Goal: Use online tool/utility: Utilize a website feature to perform a specific function

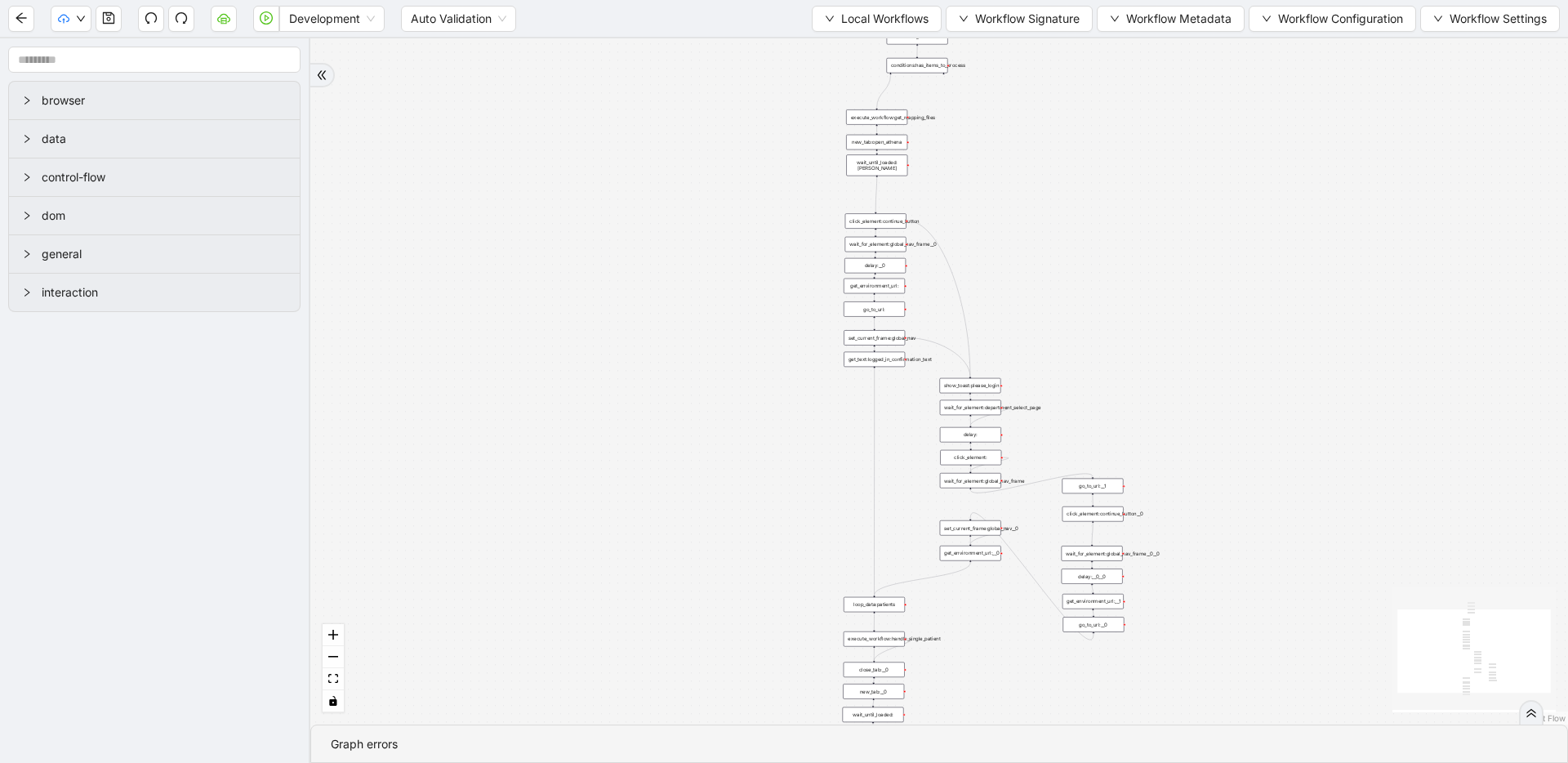
drag, startPoint x: 818, startPoint y: 188, endPoint x: 710, endPoint y: 330, distance: 178.4
click at [911, 26] on span "Local Workflows" at bounding box center [885, 19] width 88 height 18
click at [892, 52] on span "Select" at bounding box center [868, 51] width 106 height 18
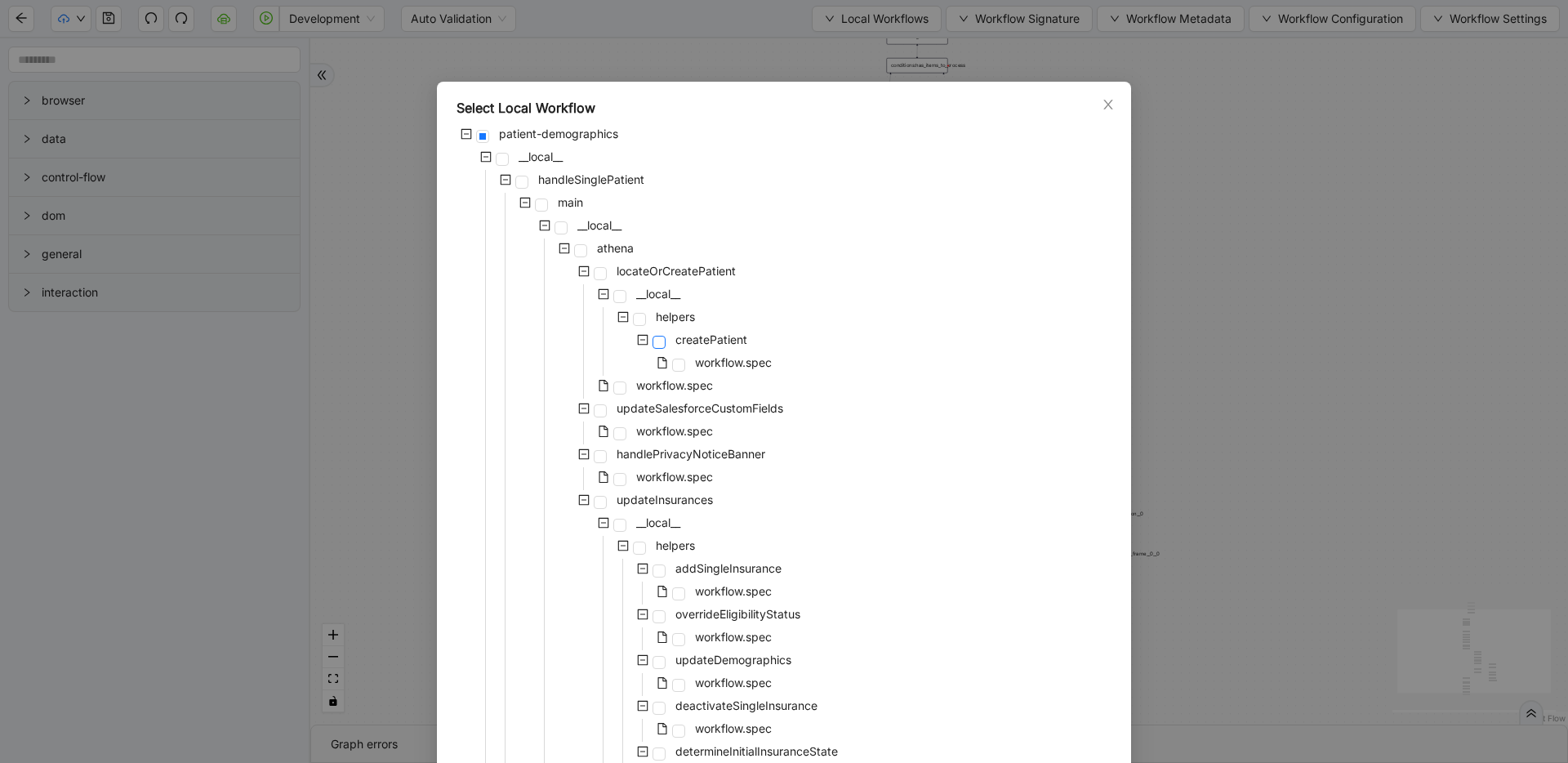
click at [654, 342] on span at bounding box center [659, 342] width 13 height 13
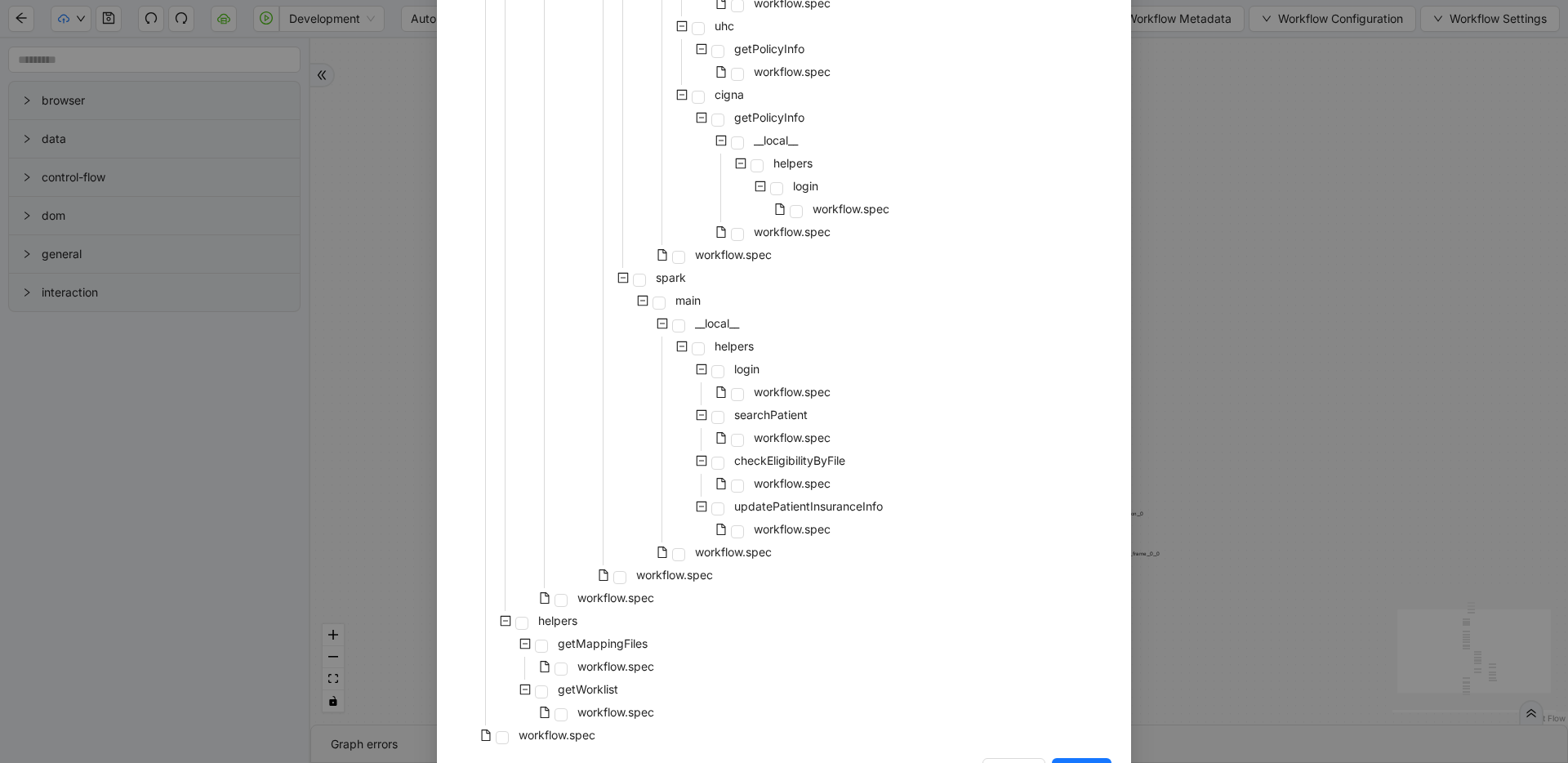
scroll to position [1148, 0]
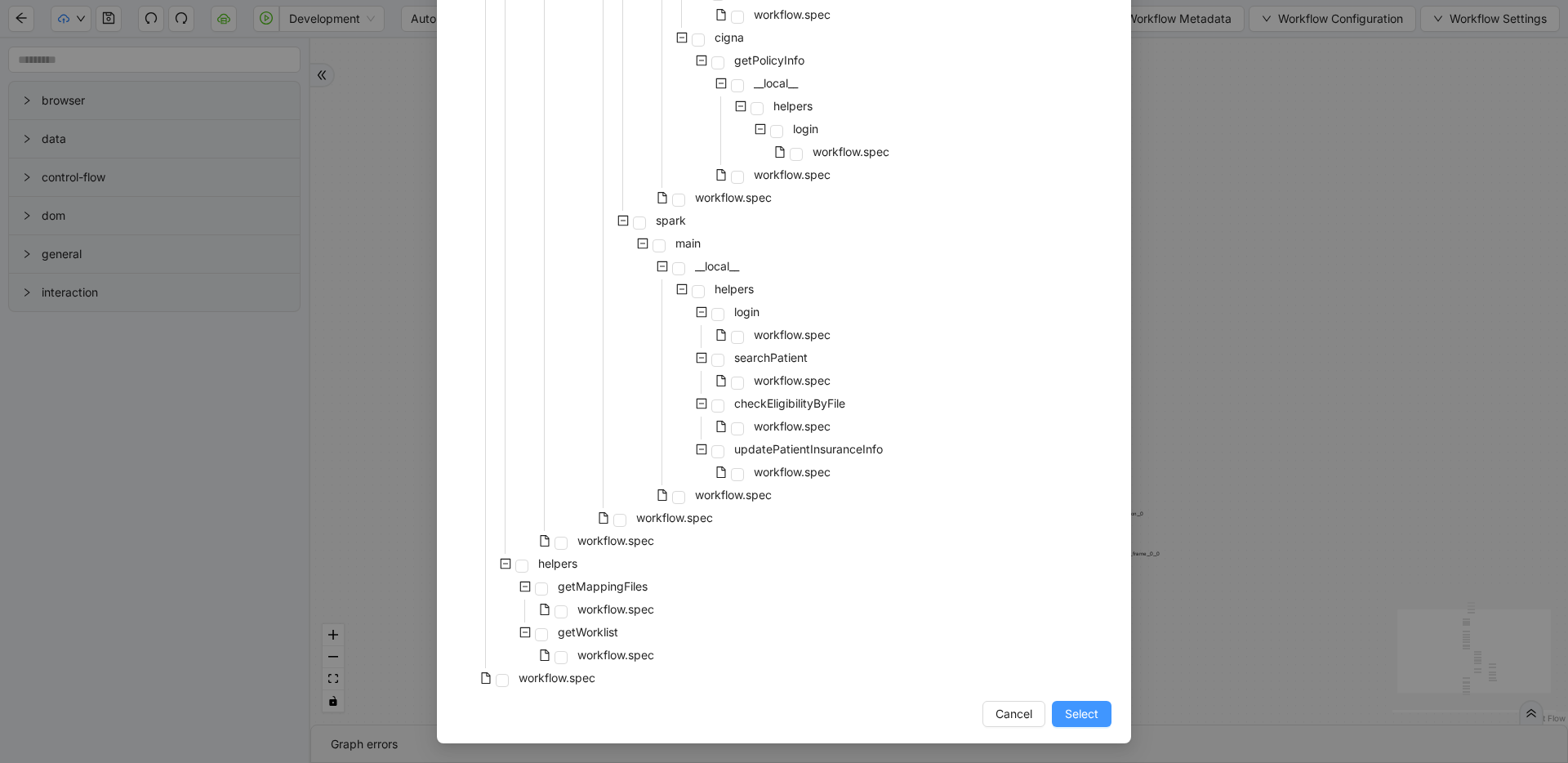
click at [1055, 710] on button "Select" at bounding box center [1082, 714] width 60 height 26
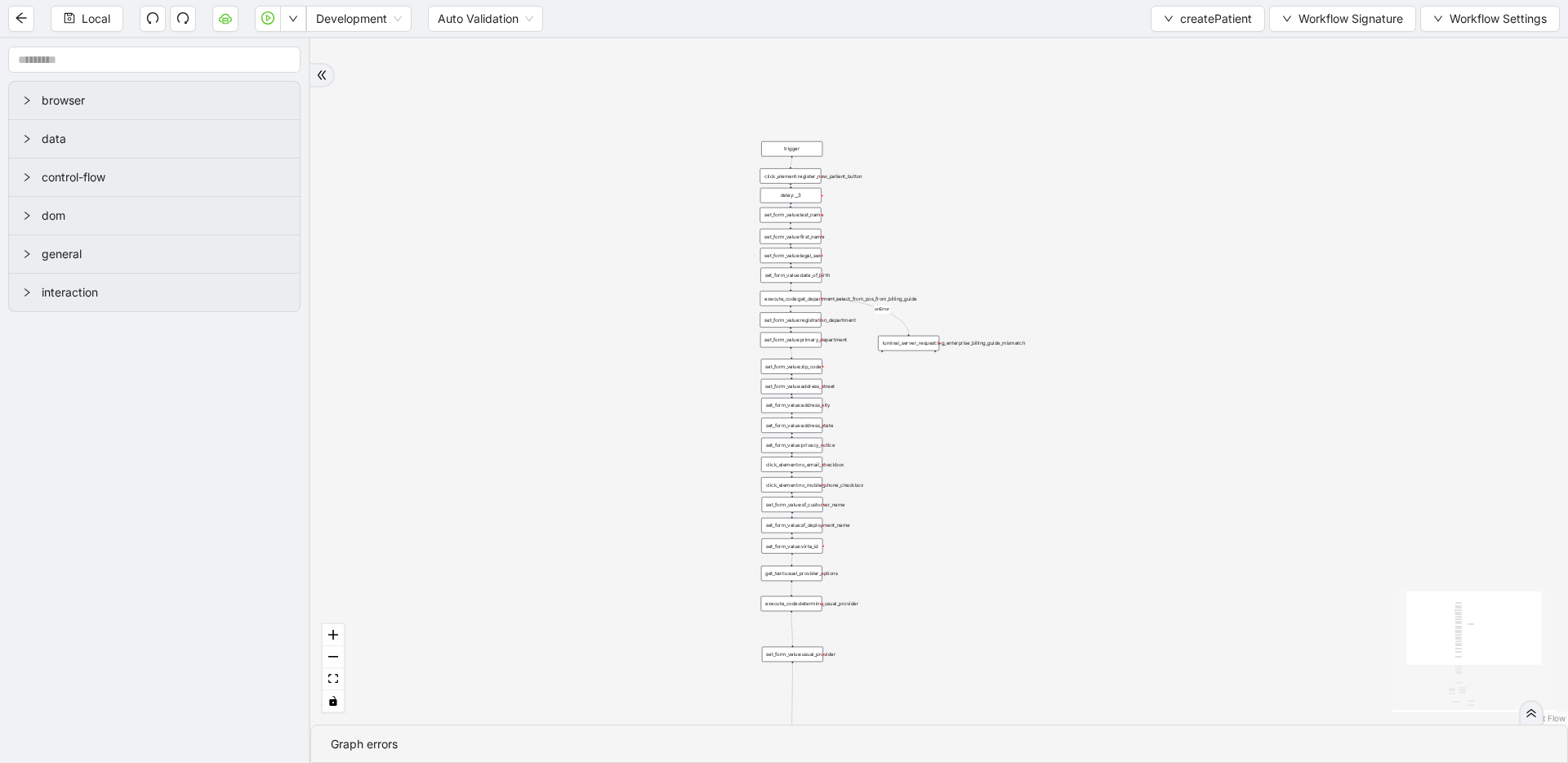
drag, startPoint x: 1030, startPoint y: 355, endPoint x: 906, endPoint y: 223, distance: 181.1
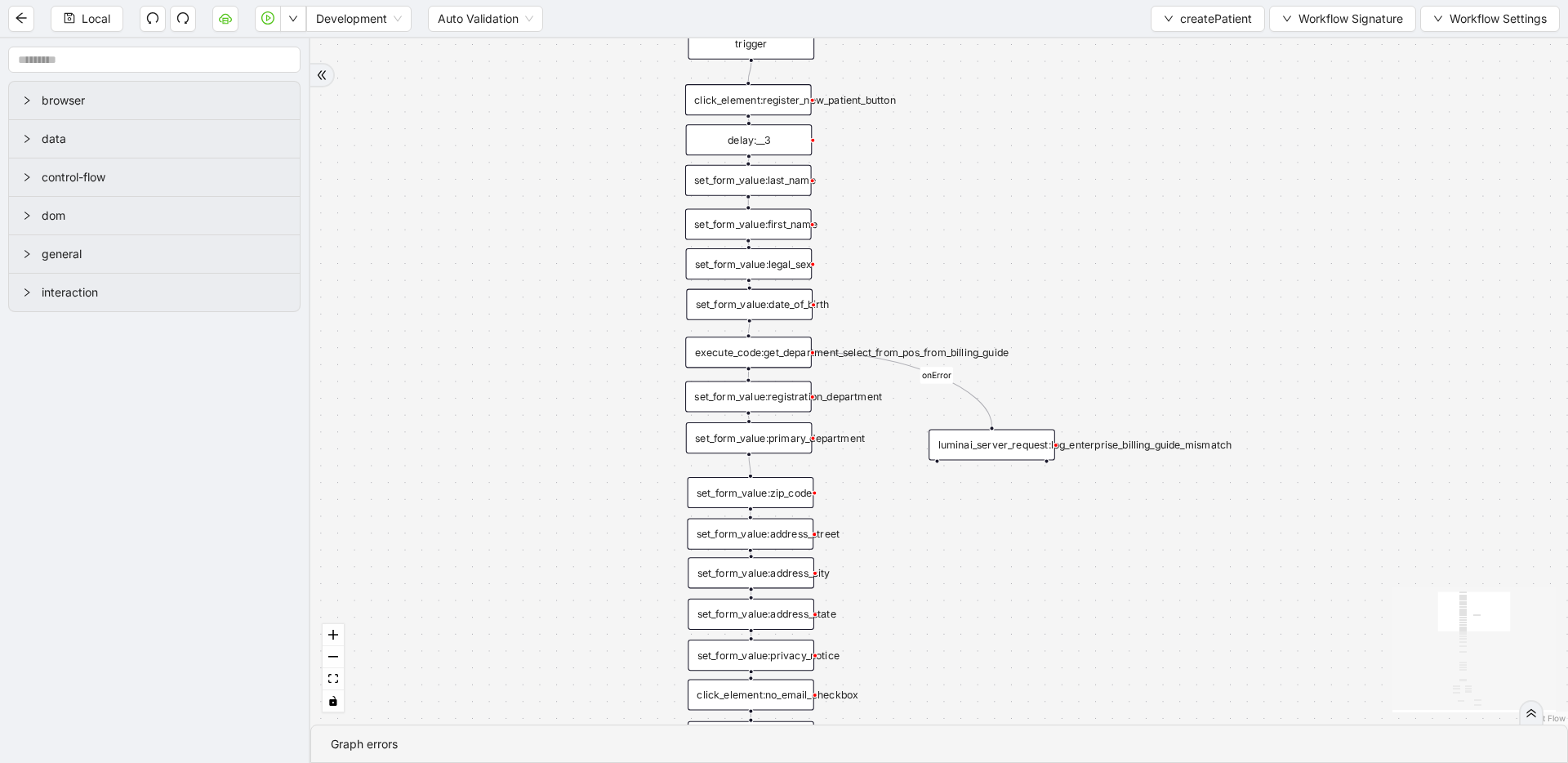
drag, startPoint x: 921, startPoint y: 236, endPoint x: 918, endPoint y: 209, distance: 27.2
click at [723, 356] on div "execute_code:get_department_select_from_pos_from_billing_guide" at bounding box center [748, 352] width 127 height 31
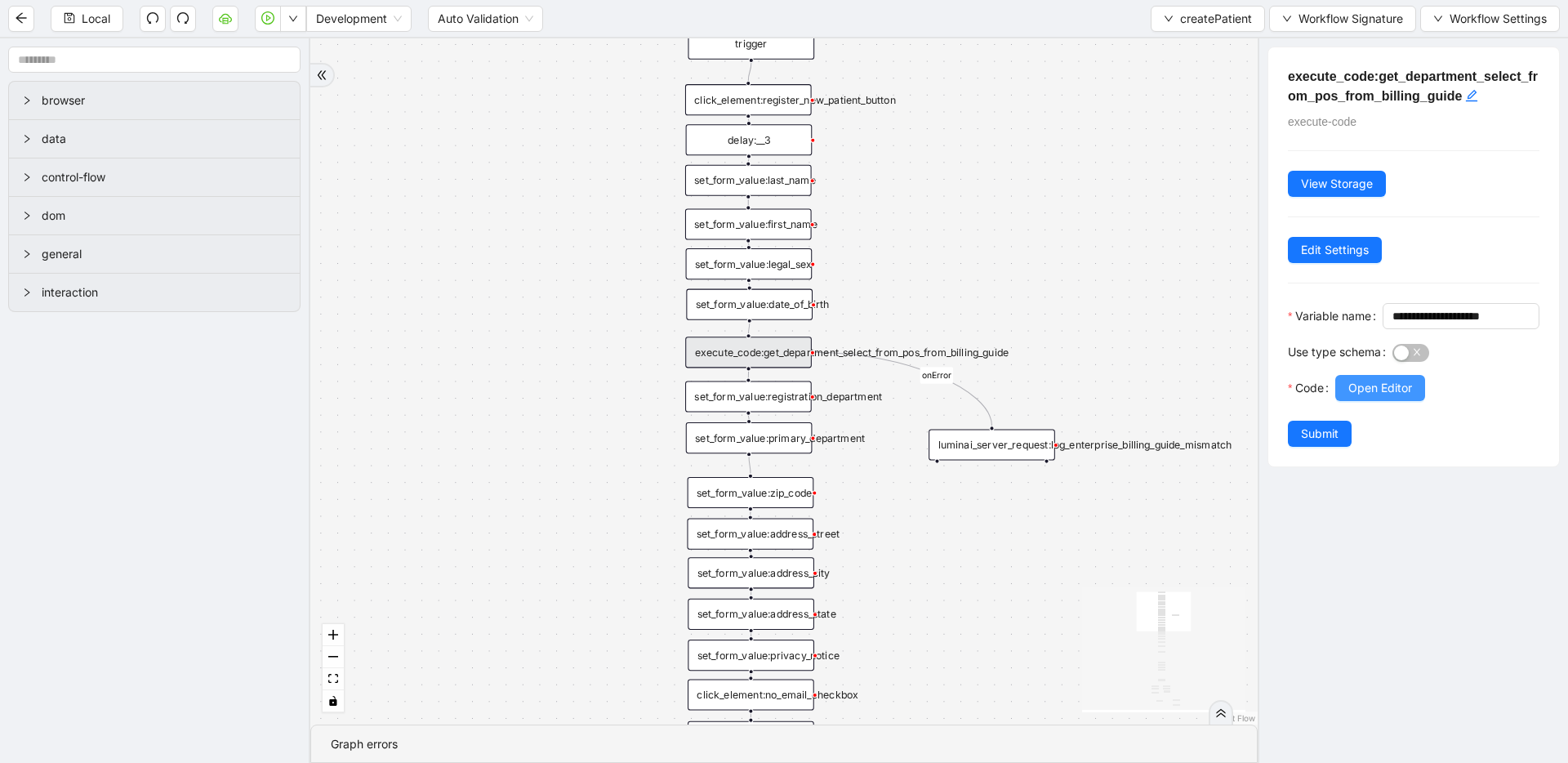
click at [1406, 397] on span "Open Editor" at bounding box center [1379, 388] width 64 height 18
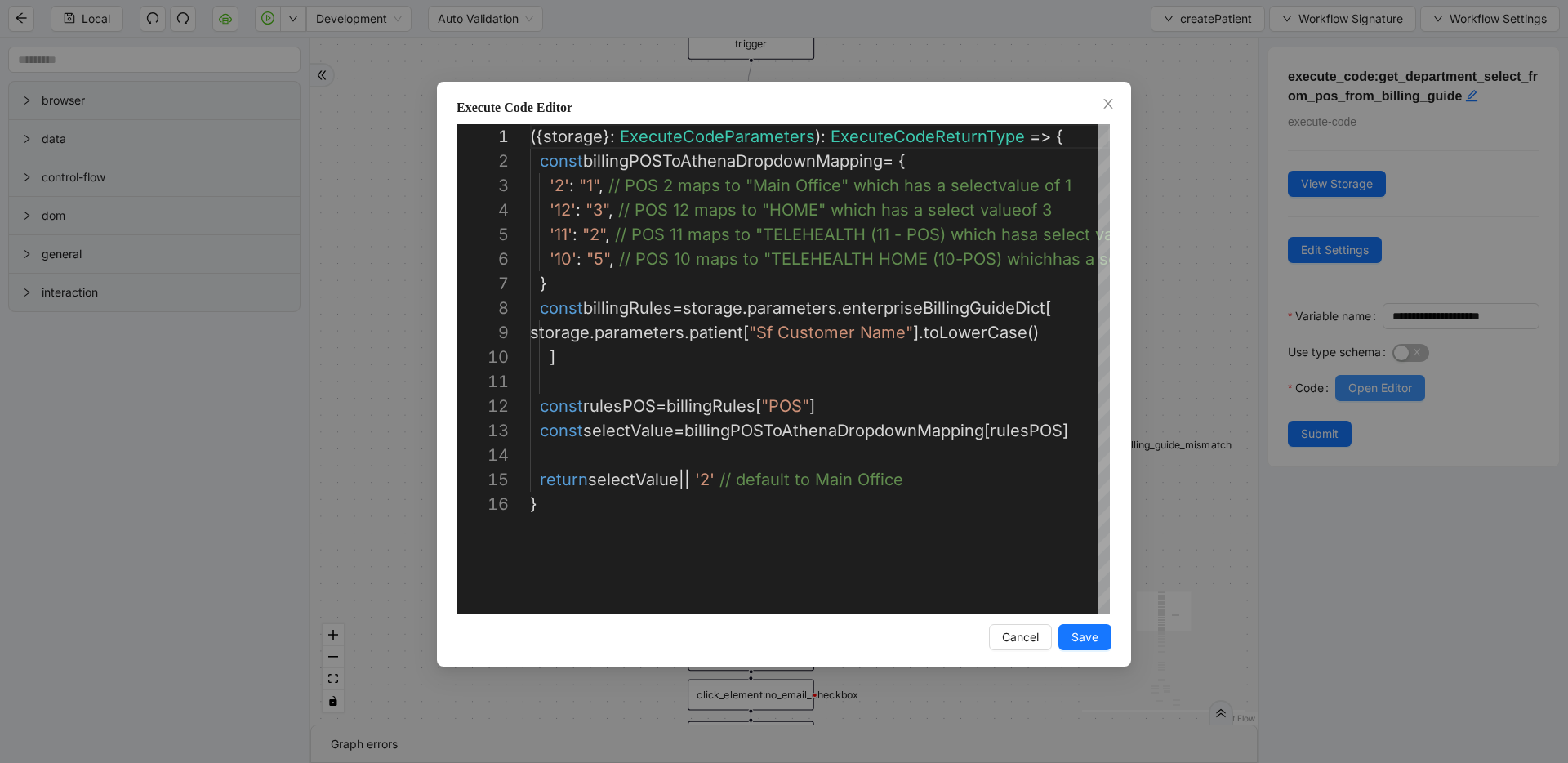
scroll to position [172, 0]
click at [1169, 195] on div "Execute Code Editor 1 2 3 4 5 6 7 8 9 10 11 12 13 14 15 16 ({ storage }: Execut…" at bounding box center [784, 382] width 1568 height 763
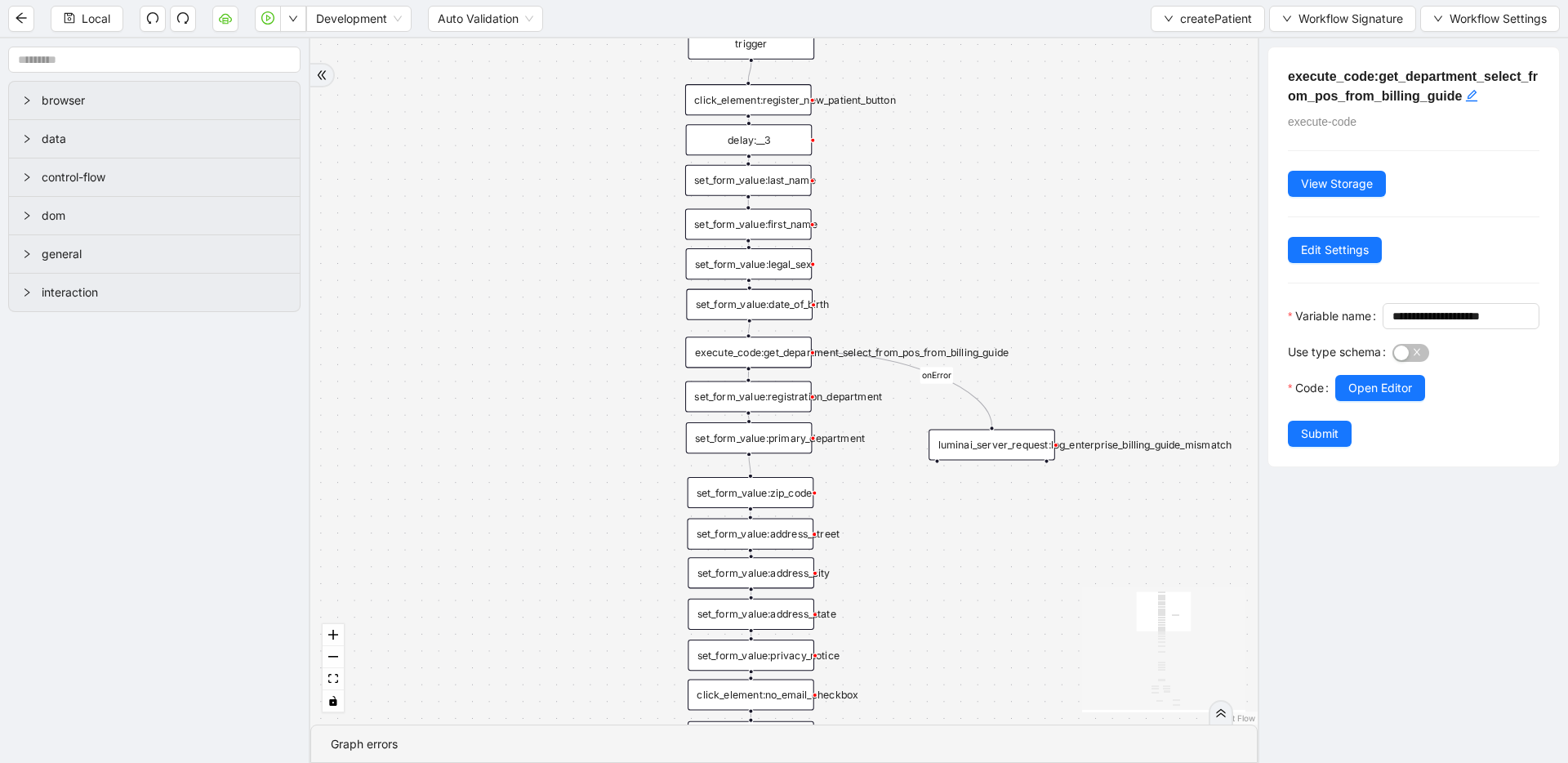
click at [767, 403] on div "set_form_value:registration_department" at bounding box center [748, 395] width 127 height 31
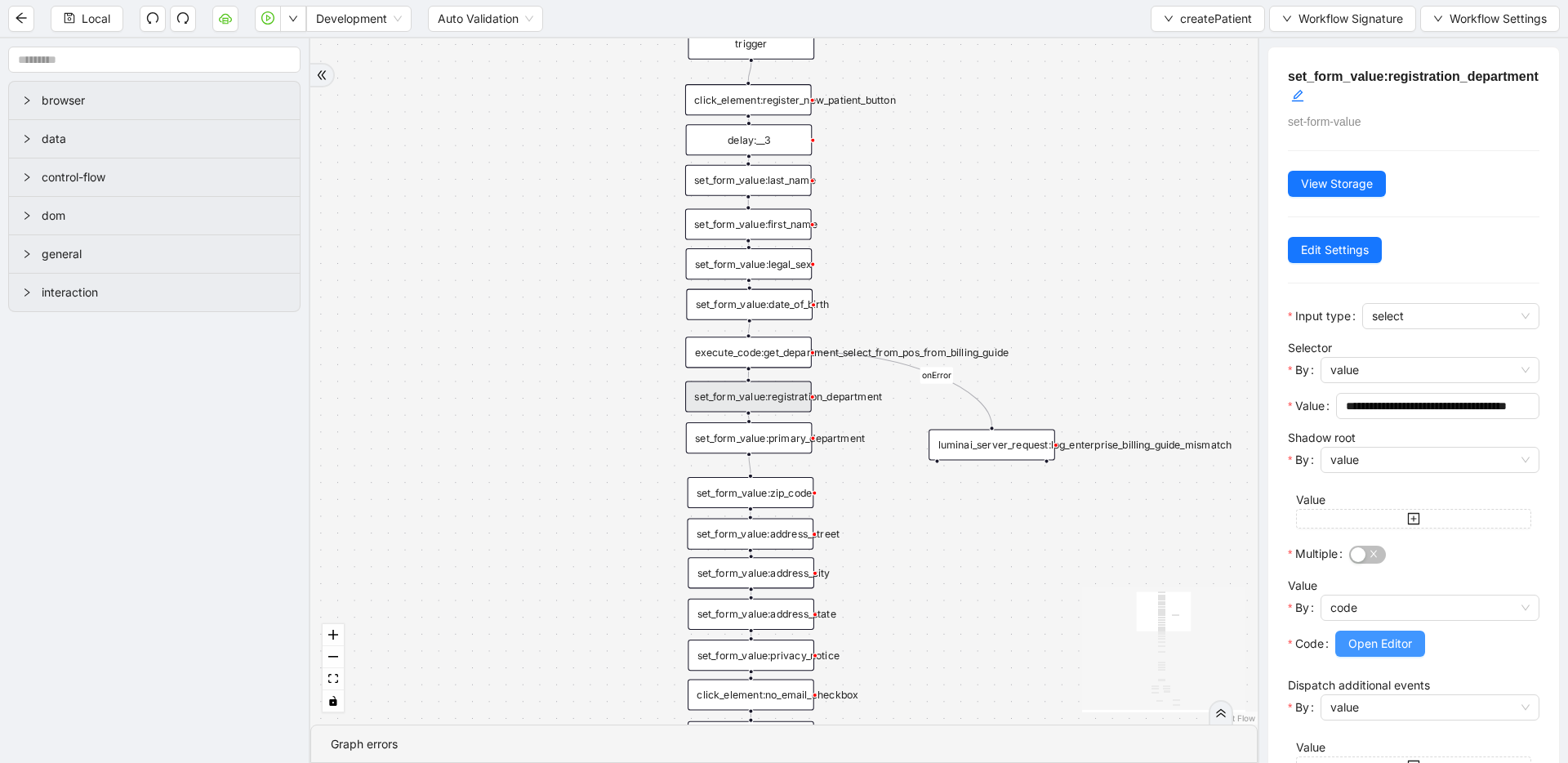
click at [1401, 653] on button "Open Editor" at bounding box center [1379, 643] width 90 height 26
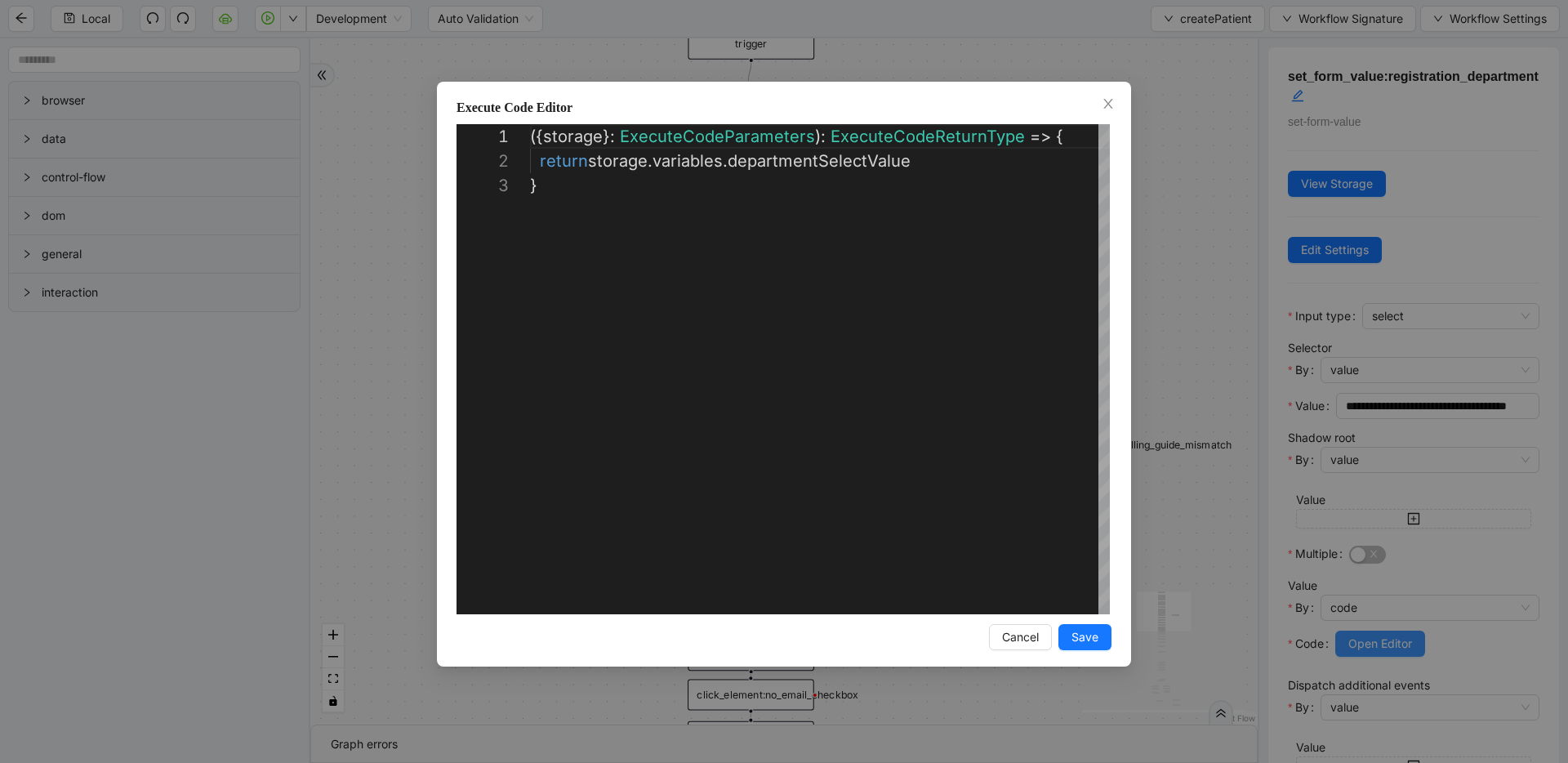
scroll to position [49, 0]
click at [1199, 219] on div "**********" at bounding box center [784, 382] width 1568 height 763
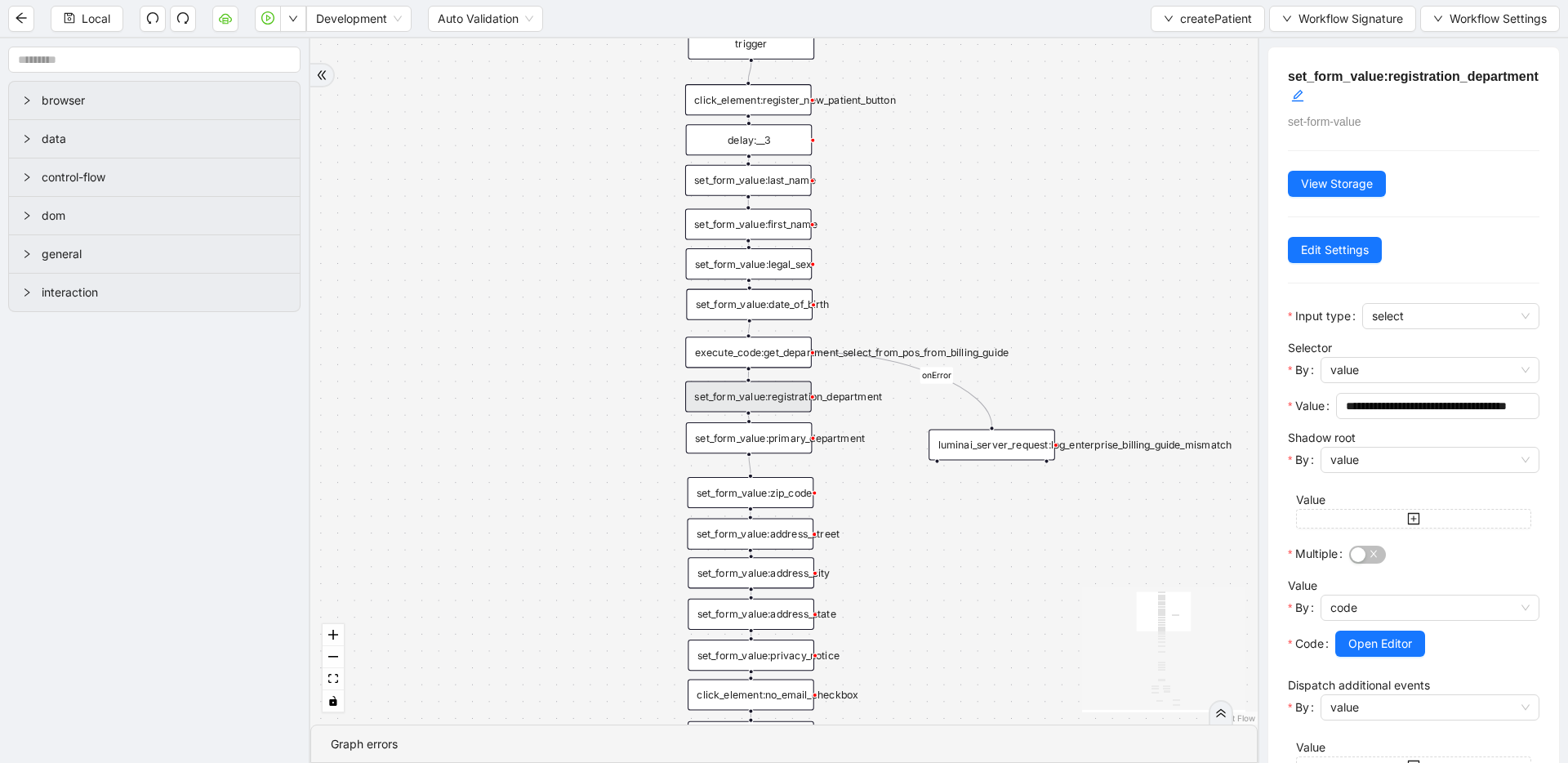
click at [784, 442] on div "set_form_value:primary_department" at bounding box center [749, 437] width 127 height 31
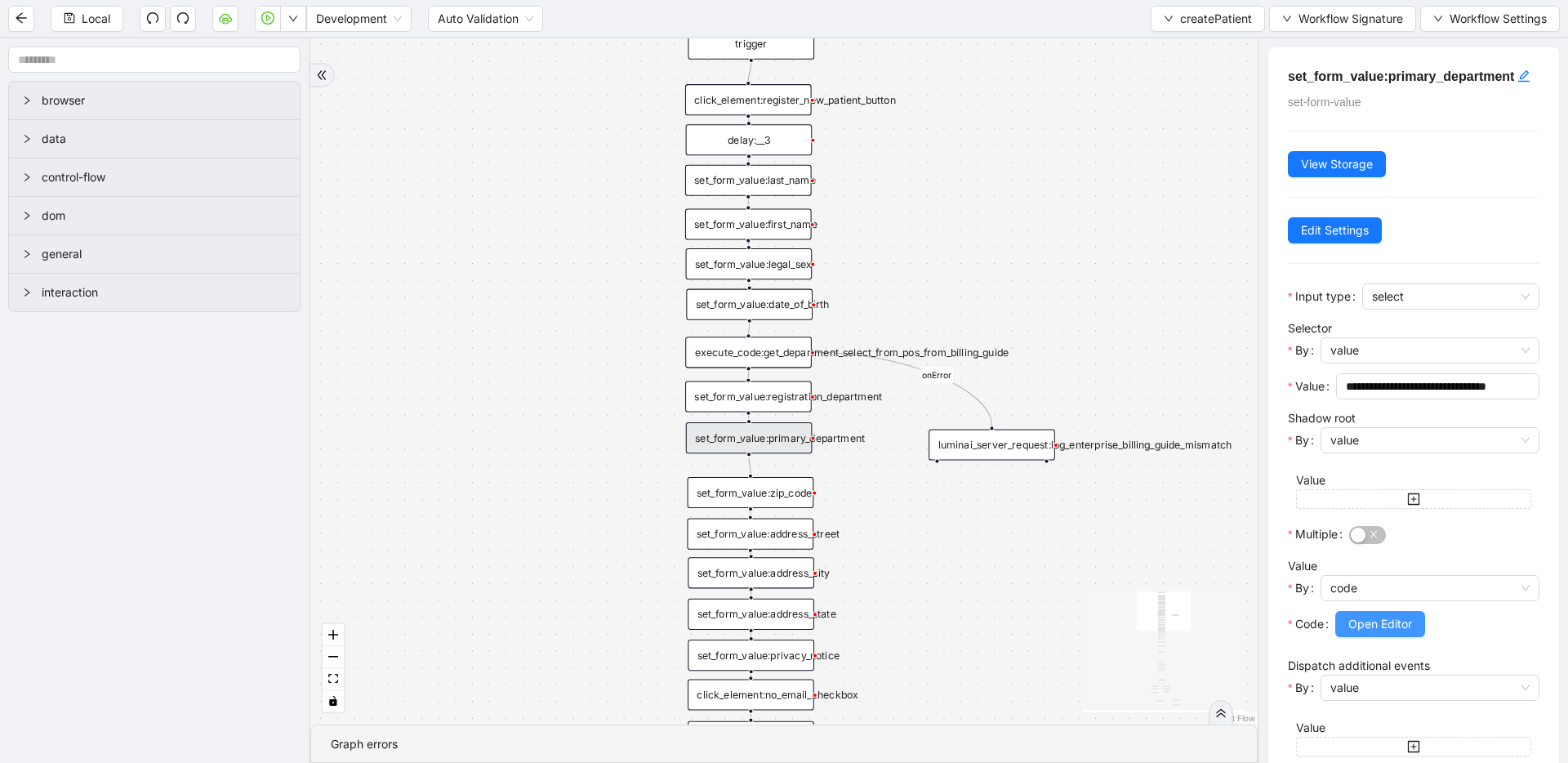
click at [1397, 633] on span "Open Editor" at bounding box center [1379, 624] width 64 height 18
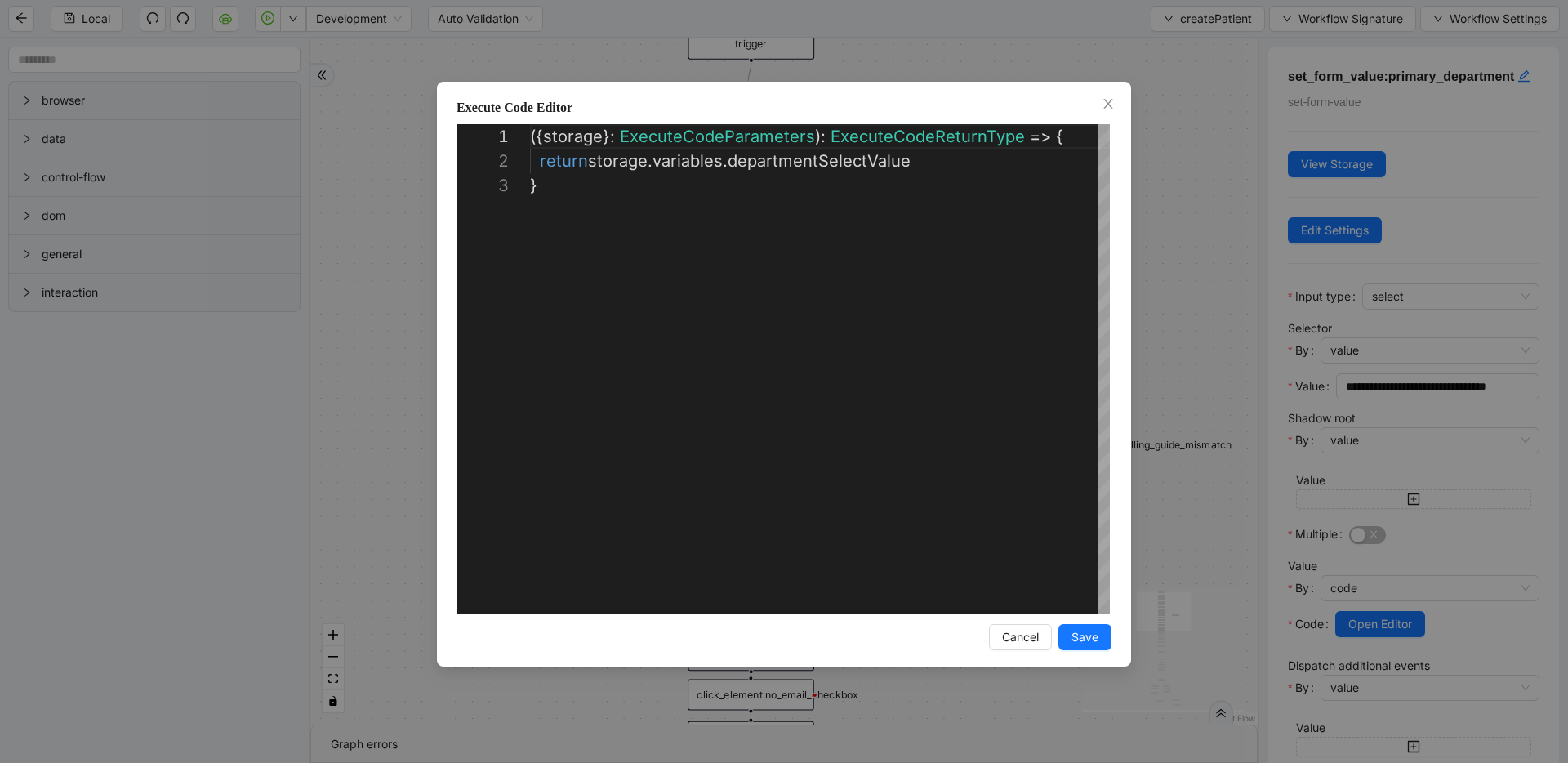
click at [1223, 290] on div "**********" at bounding box center [784, 382] width 1568 height 763
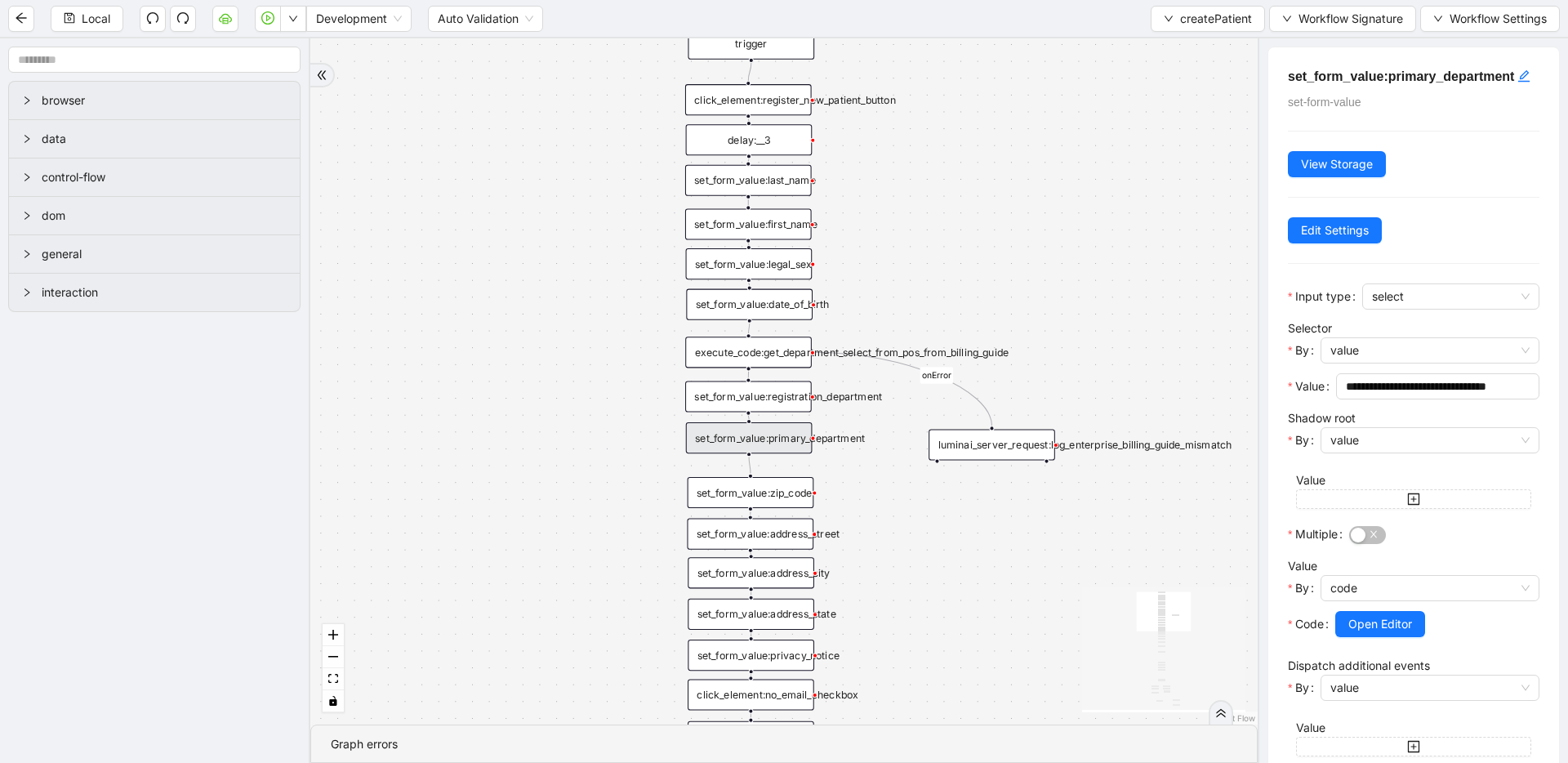
click at [736, 392] on div "set_form_value:registration_department" at bounding box center [748, 395] width 127 height 31
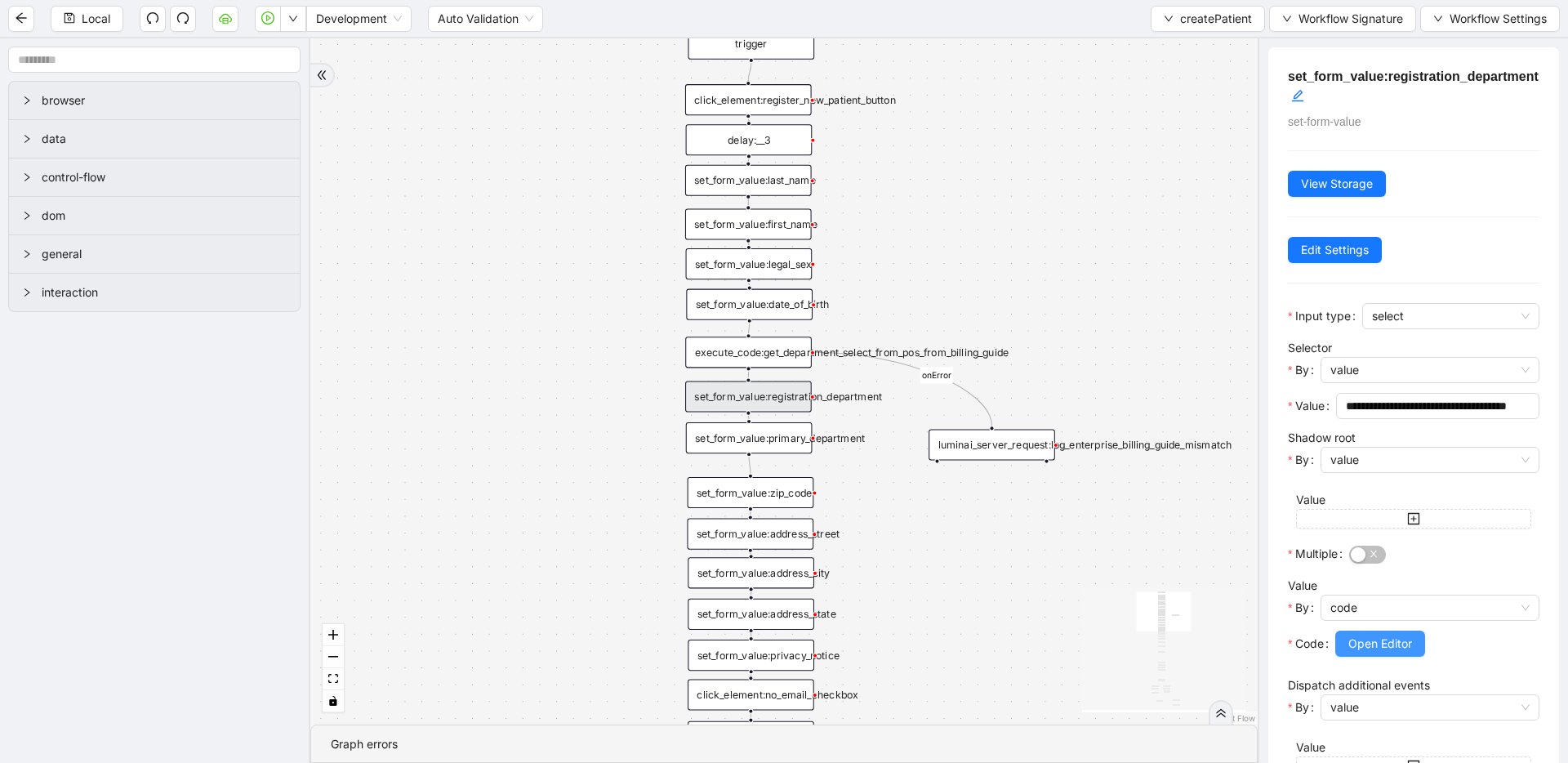
click at [1374, 639] on span "Open Editor" at bounding box center [1379, 644] width 64 height 18
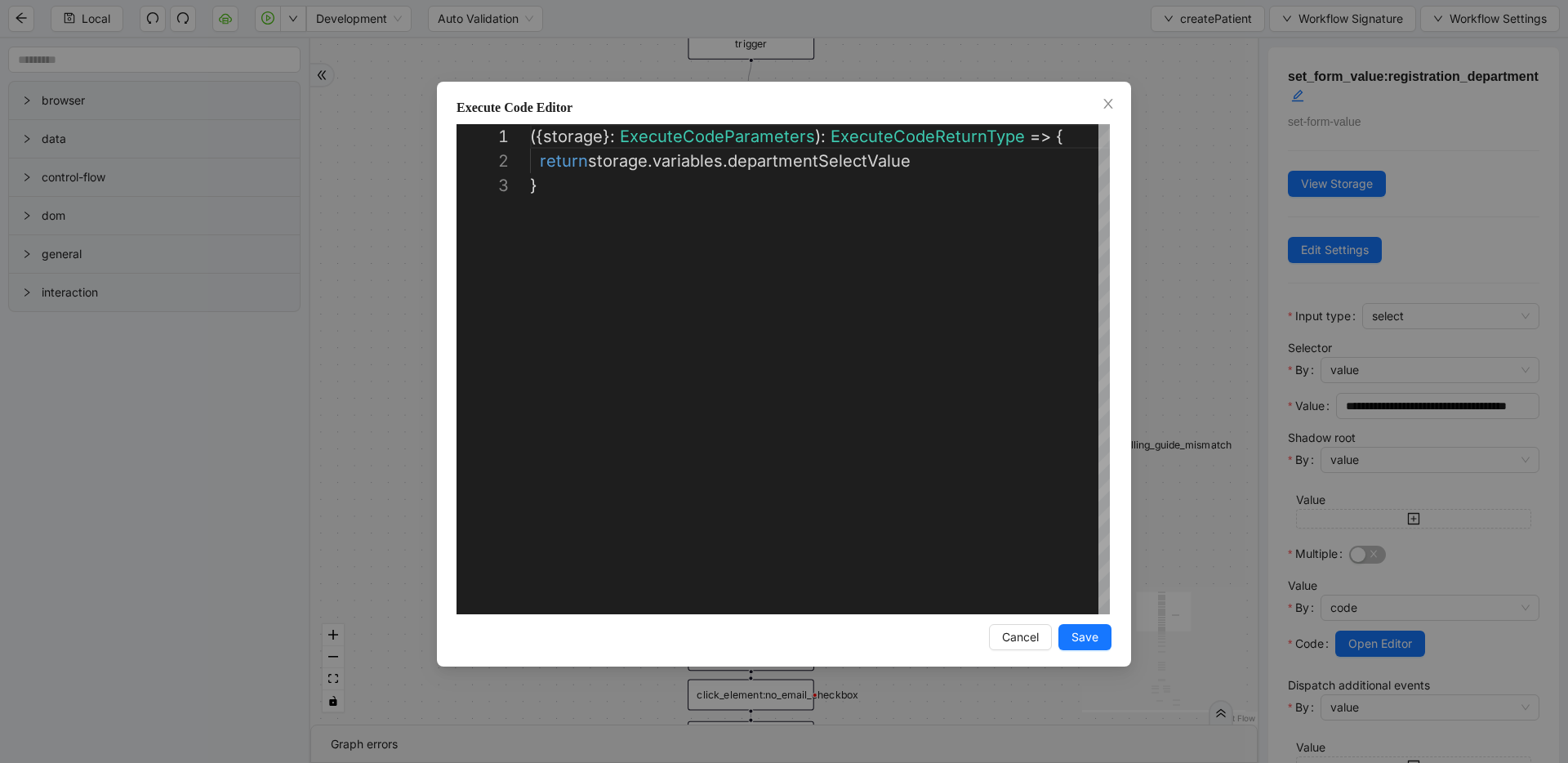
click at [1168, 282] on div "**********" at bounding box center [784, 382] width 1568 height 763
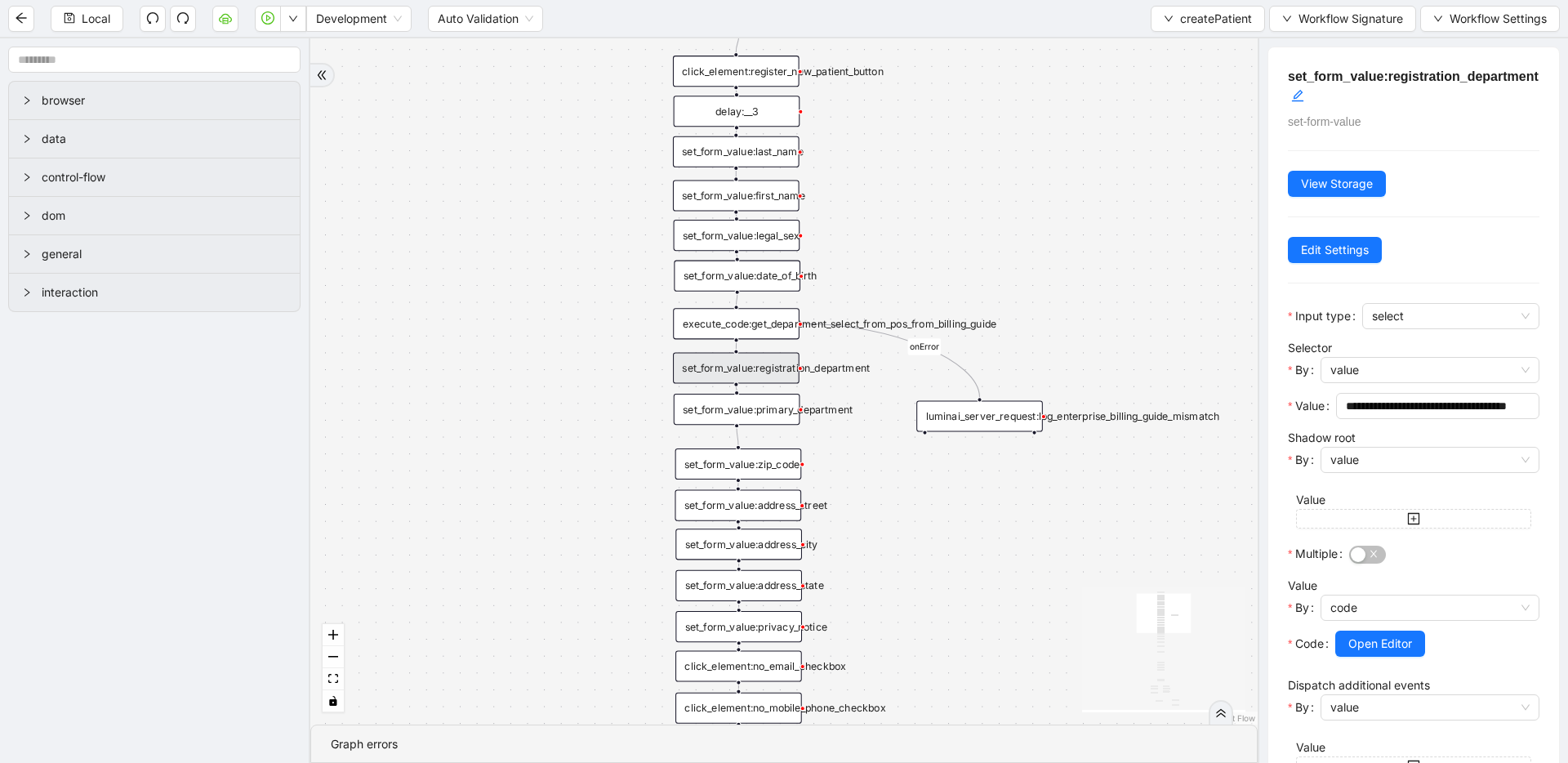
drag, startPoint x: 1168, startPoint y: 282, endPoint x: 1155, endPoint y: 254, distance: 30.9
click at [1155, 254] on div "has_1_suggestion fallback success fallback onError trigger click_element:regist…" at bounding box center [784, 381] width 947 height 686
click at [784, 321] on div "execute_code:get_department_select_from_pos_from_billing_guide" at bounding box center [736, 323] width 127 height 31
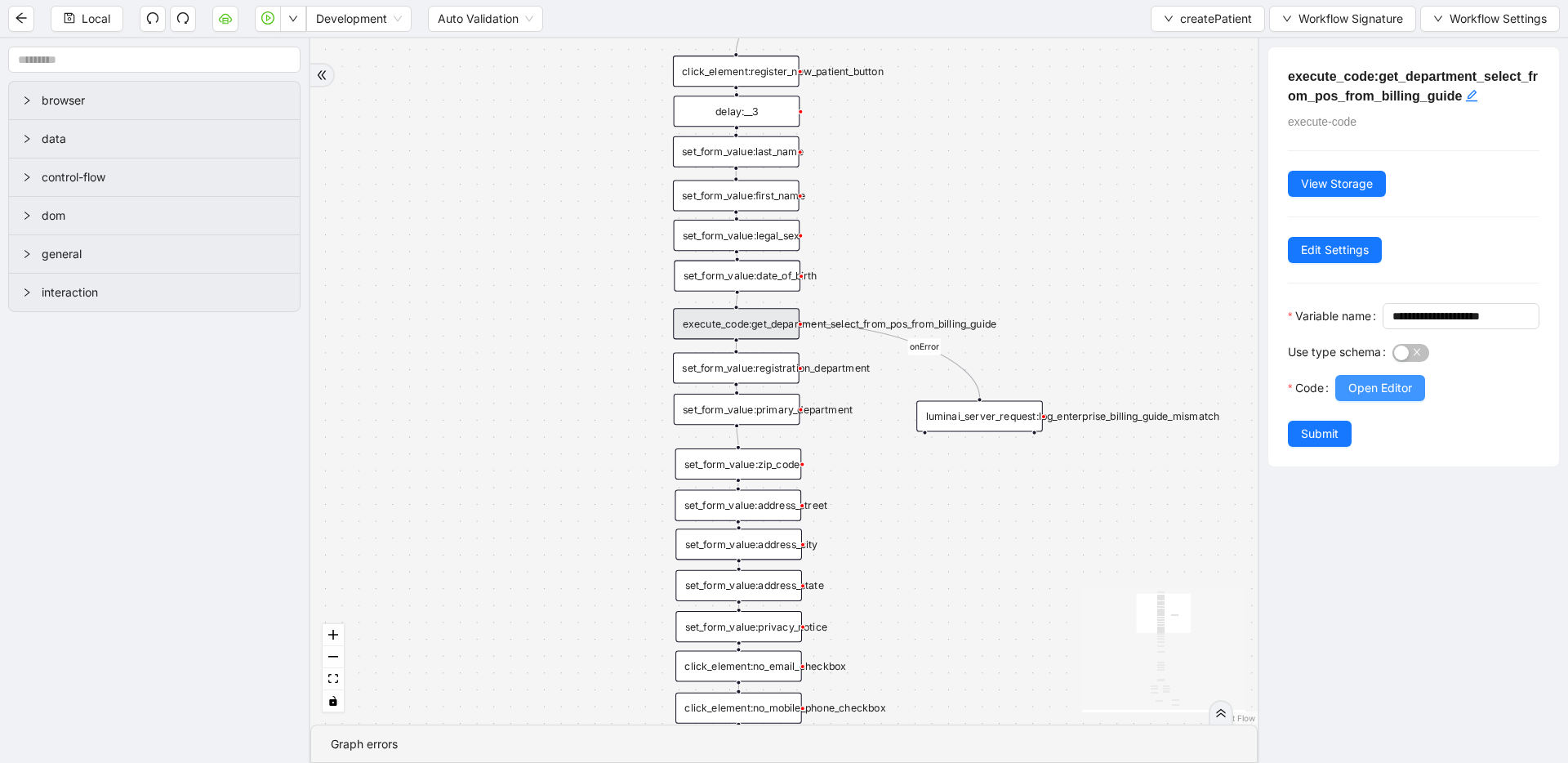
click at [1354, 397] on span "Open Editor" at bounding box center [1379, 388] width 64 height 18
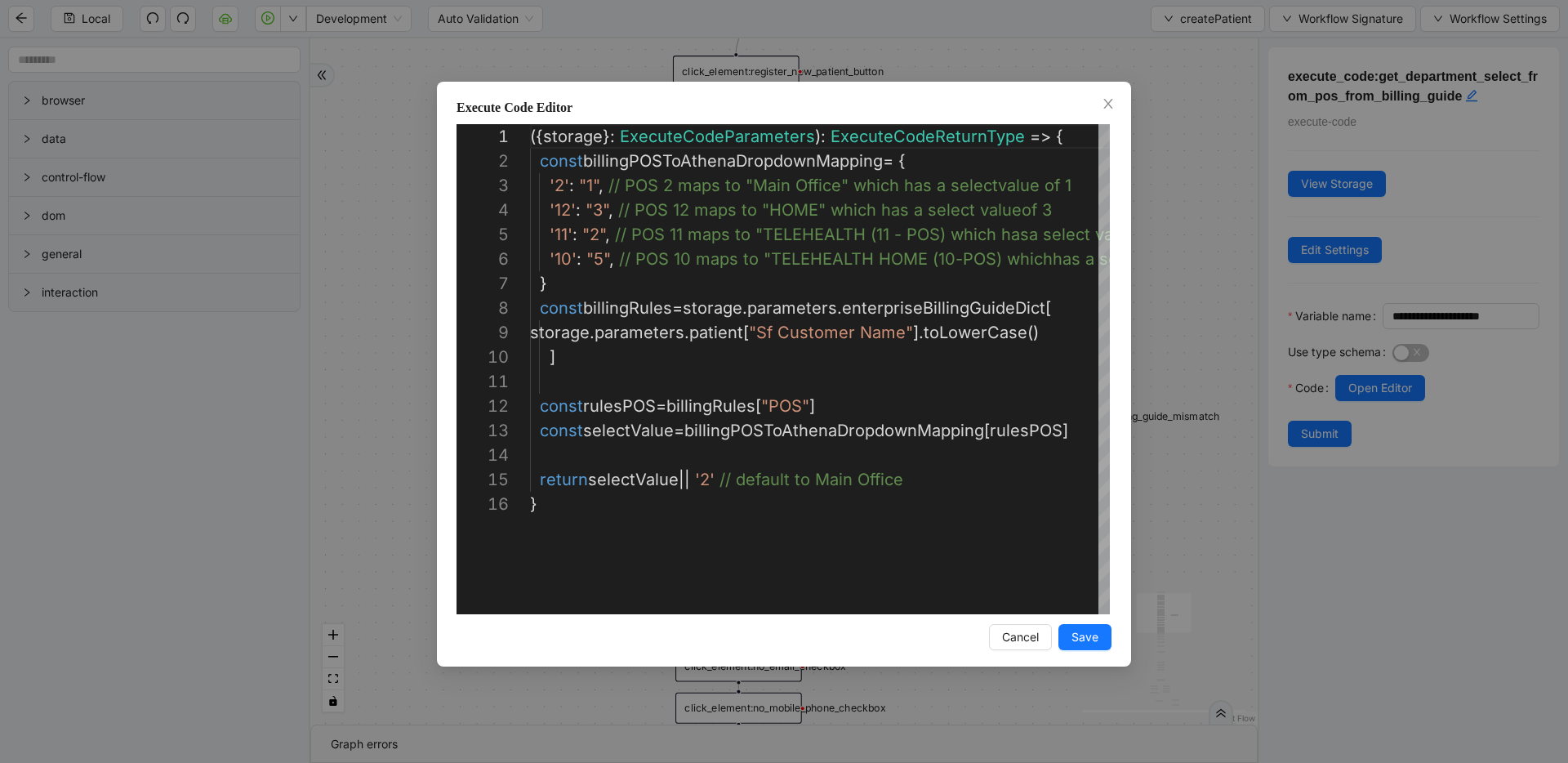
scroll to position [172, 0]
click at [1203, 311] on div "Execute Code Editor 1 2 3 4 5 6 7 8 9 10 11 12 13 14 15 16 ({ storage }: Execut…" at bounding box center [784, 382] width 1568 height 763
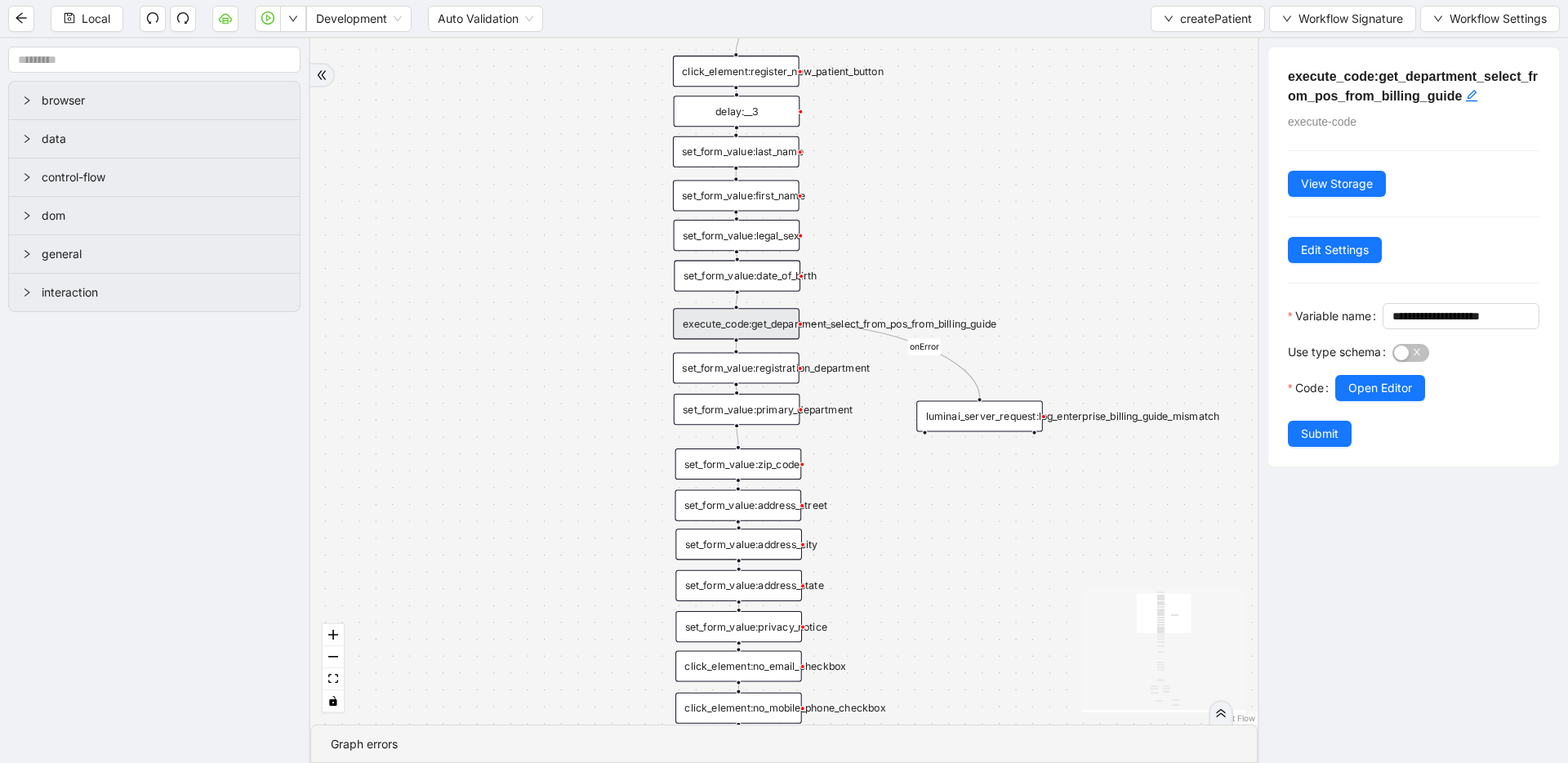
click at [1083, 205] on div "has_1_suggestion fallback success fallback onError trigger click_element:regist…" at bounding box center [784, 381] width 947 height 686
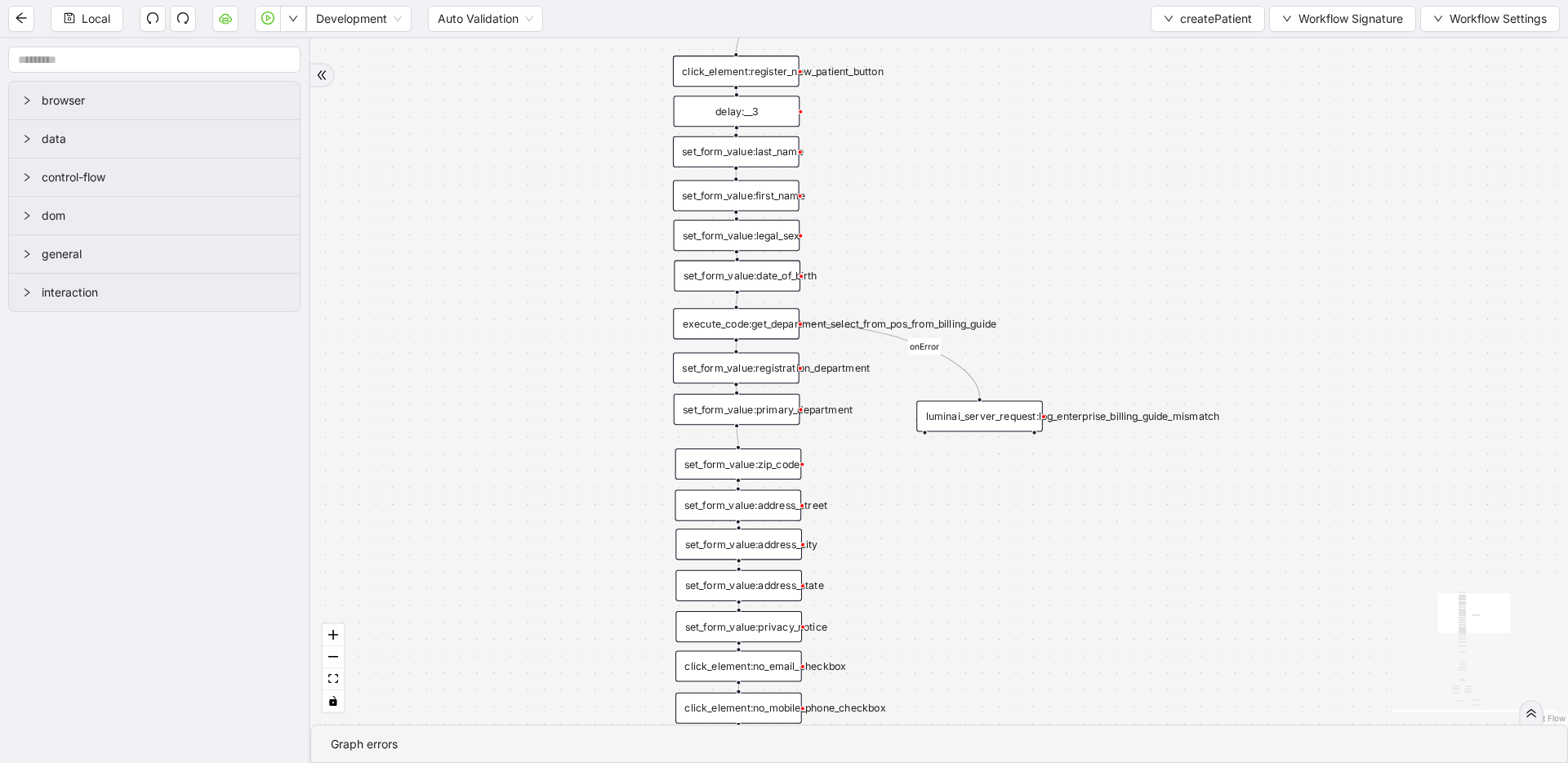
click at [746, 371] on div "set_form_value:registration_department" at bounding box center [736, 368] width 127 height 31
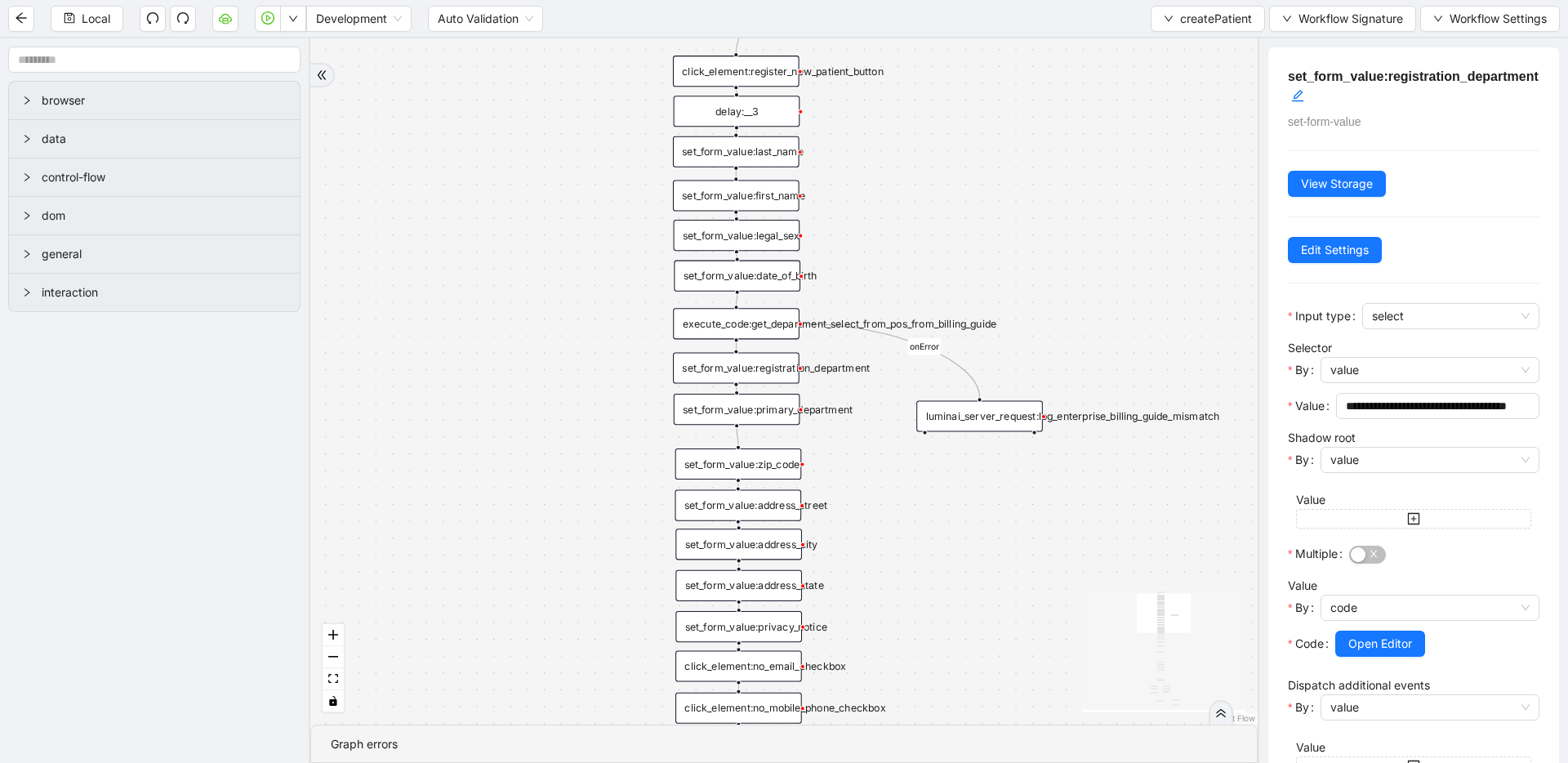
click at [740, 409] on div "set_form_value:primary_department" at bounding box center [737, 408] width 127 height 31
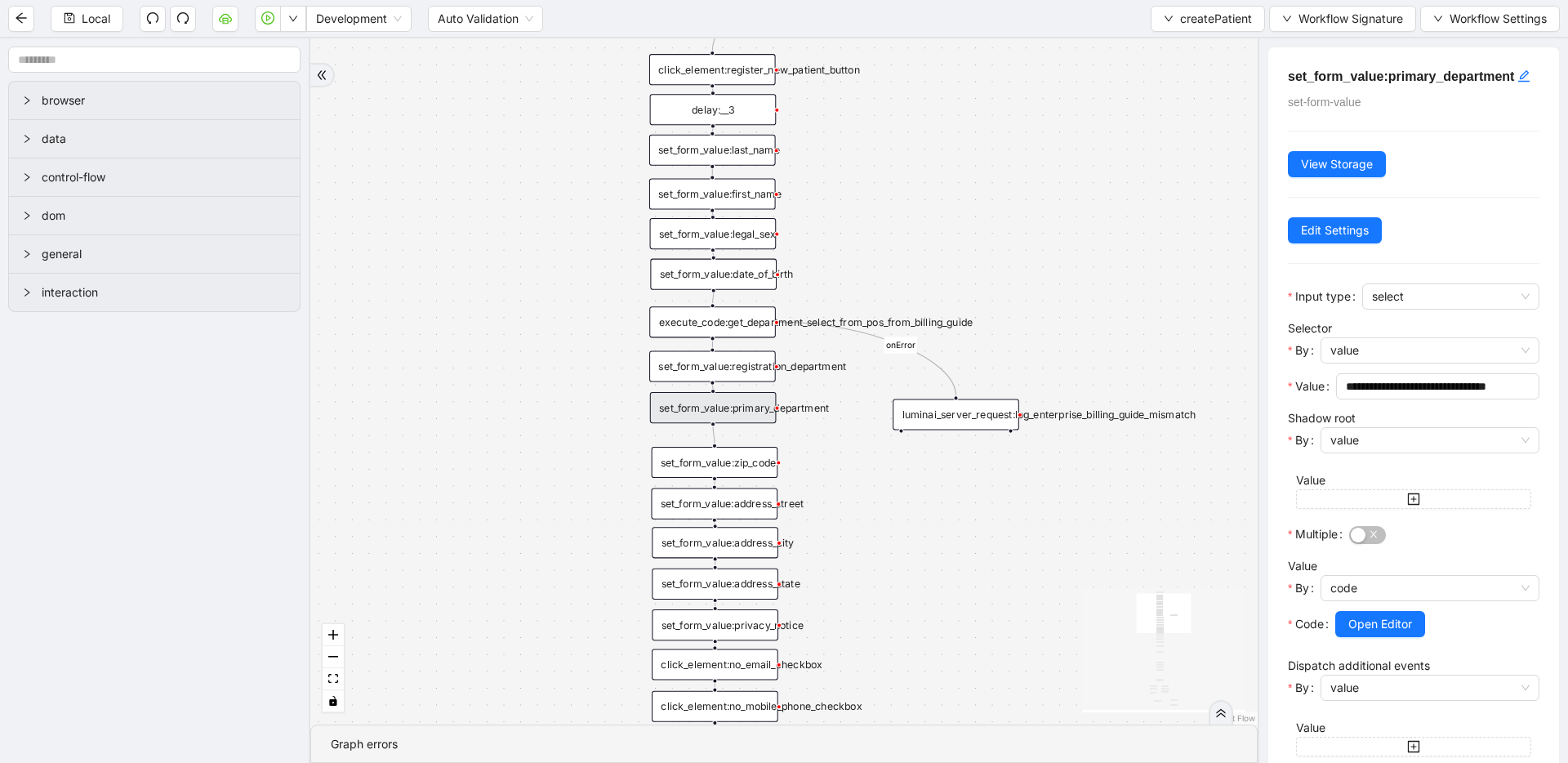
drag, startPoint x: 609, startPoint y: 275, endPoint x: 586, endPoint y: 273, distance: 23.1
click at [700, 322] on div "execute_code:get_department_select_from_pos_from_billing_guide" at bounding box center [712, 322] width 127 height 31
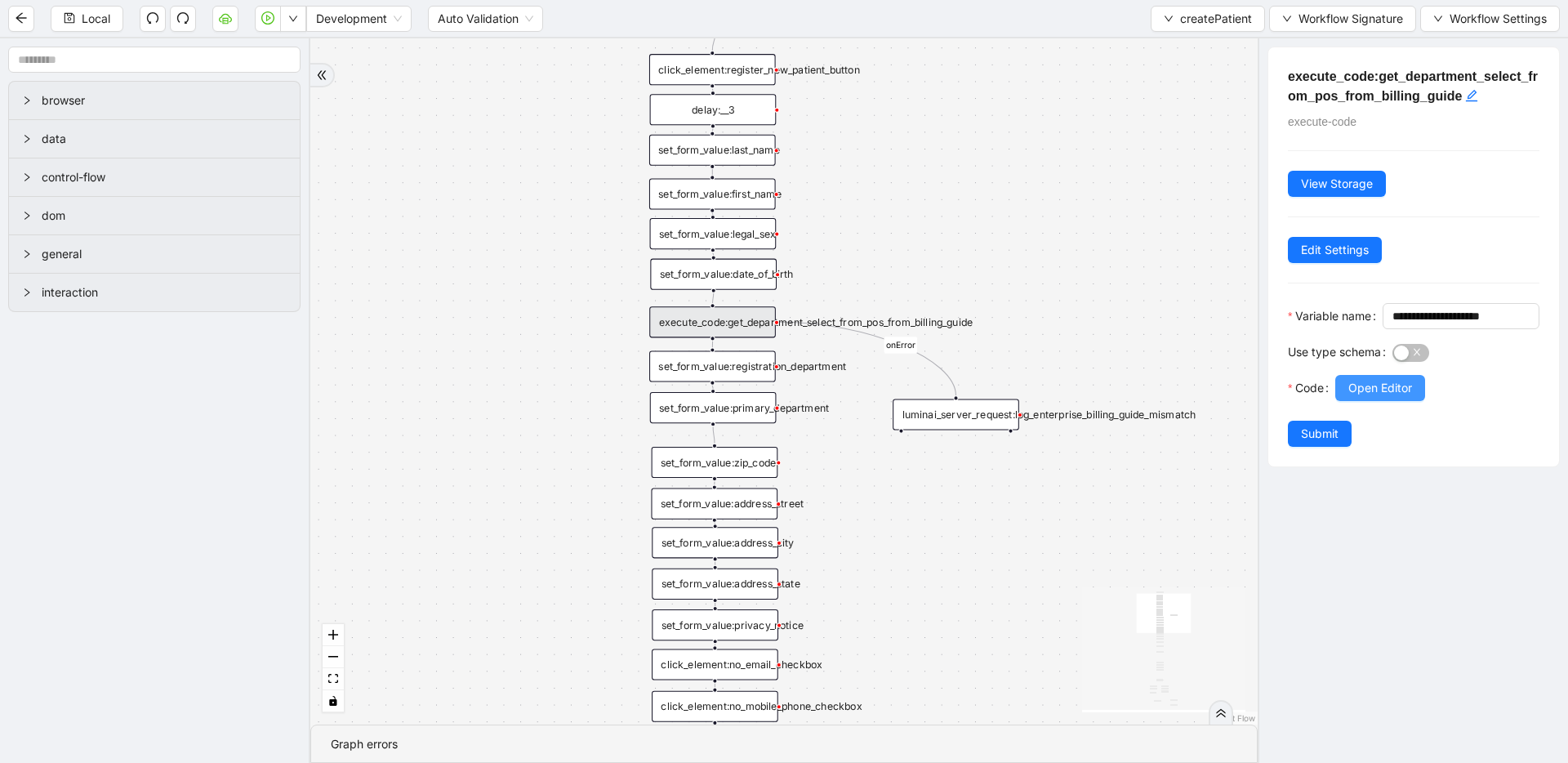
click at [1371, 397] on span "Open Editor" at bounding box center [1379, 388] width 64 height 18
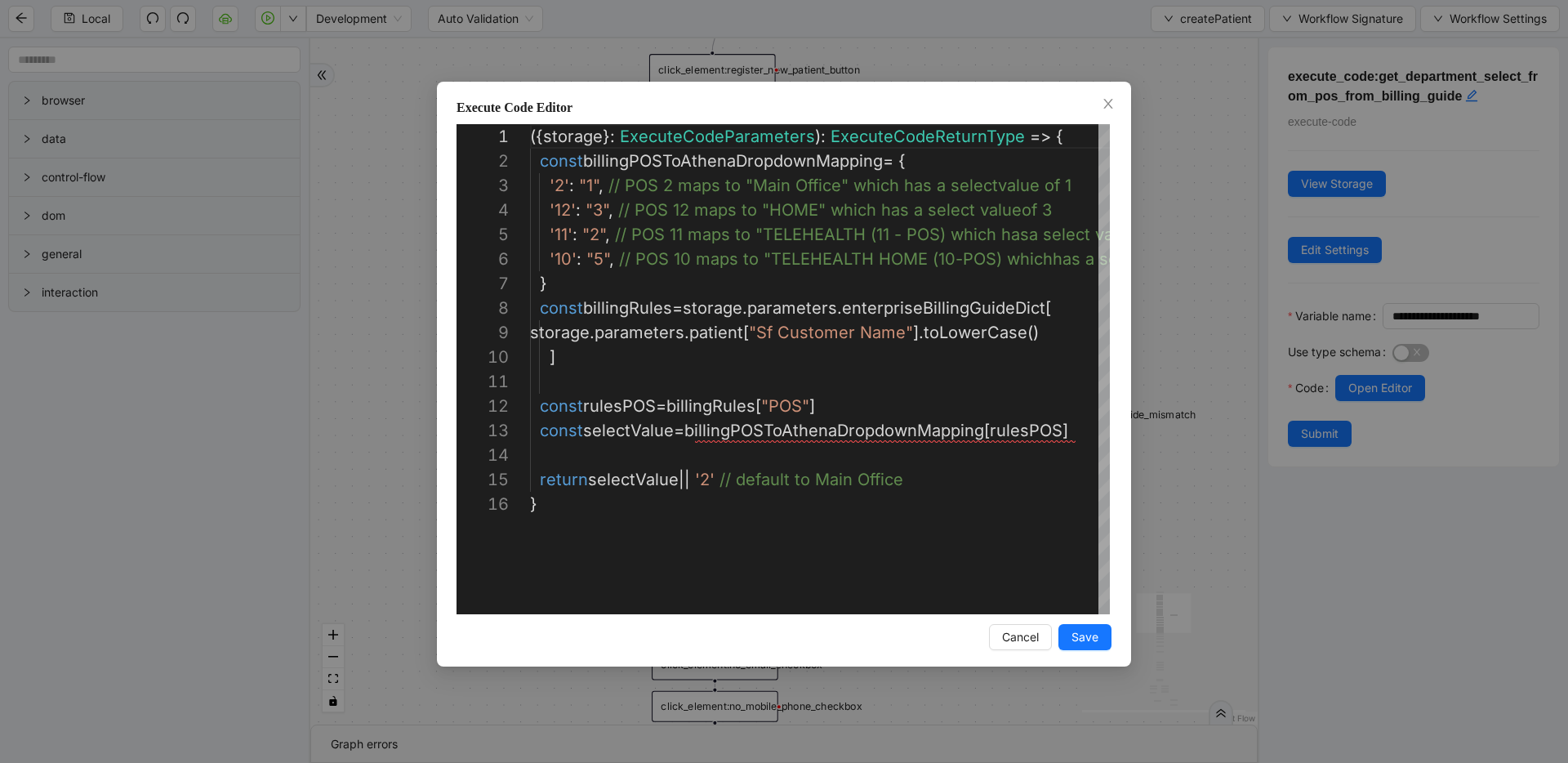
click at [1211, 291] on div "Execute Code Editor 1 2 3 4 5 6 7 8 9 10 11 12 13 14 15 16 ({ storage }: Execut…" at bounding box center [784, 382] width 1568 height 763
